Goal: Navigation & Orientation: Find specific page/section

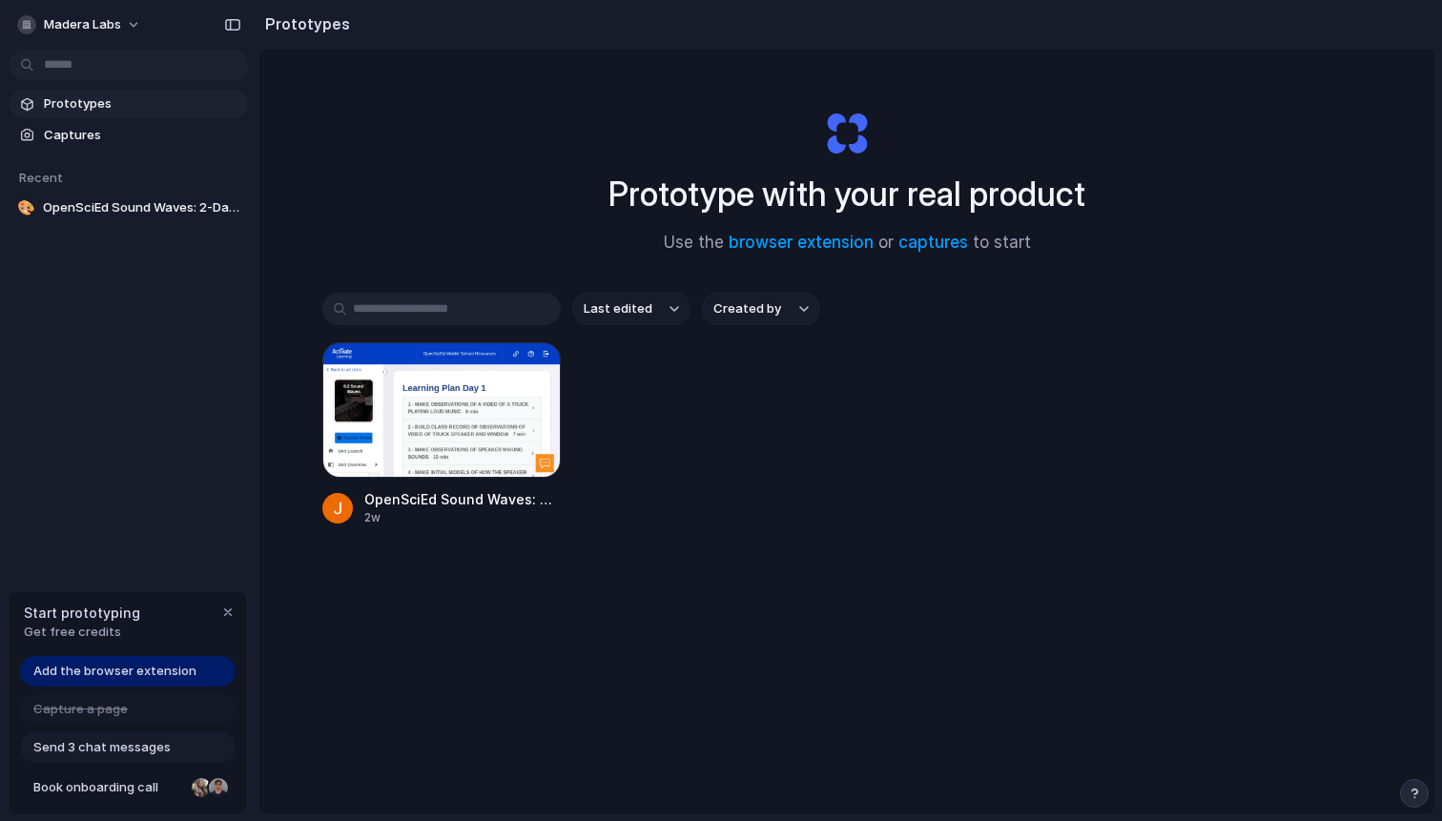
click at [1278, 191] on div "Prototype with your real product Use the browser extension or captures to start…" at bounding box center [847, 482] width 1177 height 867
click at [818, 236] on link "browser extension" at bounding box center [801, 242] width 145 height 19
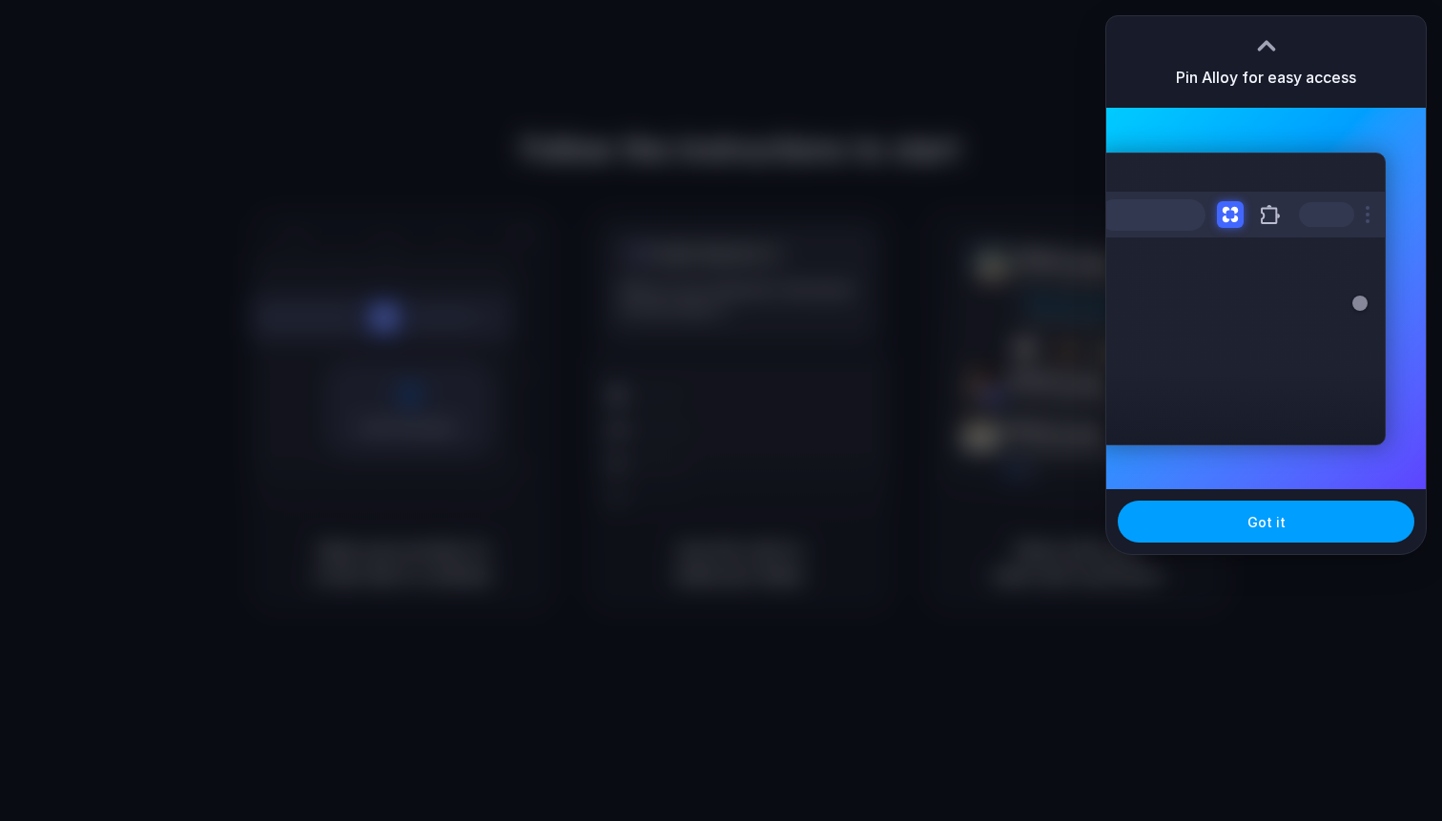
click at [1287, 523] on button "Got it" at bounding box center [1266, 522] width 297 height 42
